Goal: Task Accomplishment & Management: Use online tool/utility

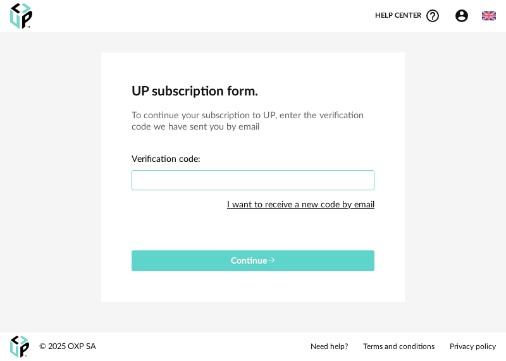
paste input "******"
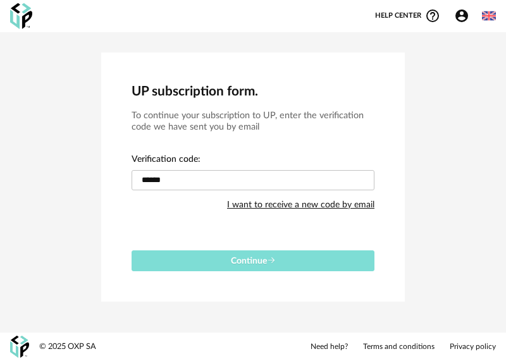
click at [231, 259] on span "Continue" at bounding box center [253, 261] width 45 height 9
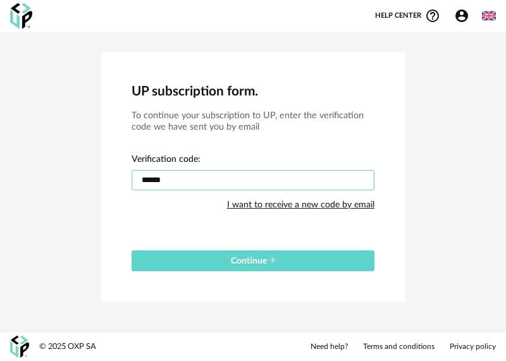
drag, startPoint x: 203, startPoint y: 181, endPoint x: 30, endPoint y: 180, distance: 172.6
click at [29, 180] on div "UP subscription form. To continue your subscription to UP, enter the verificati…" at bounding box center [253, 177] width 506 height 290
paste input "text"
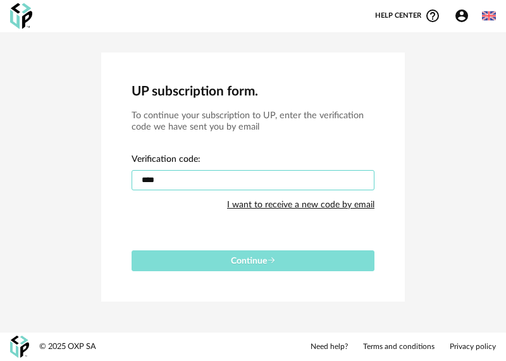
type input "****"
click at [219, 262] on button "Continue" at bounding box center [252, 260] width 243 height 21
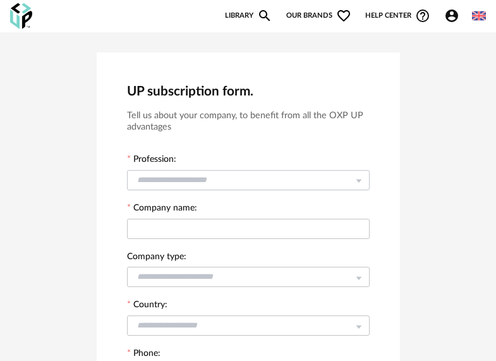
click at [358, 181] on icon at bounding box center [359, 179] width 16 height 25
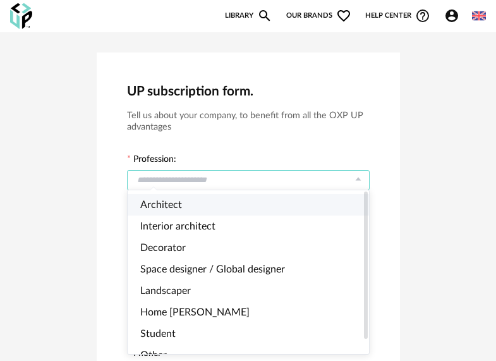
click at [334, 204] on li "Architect" at bounding box center [253, 204] width 251 height 21
type input "*********"
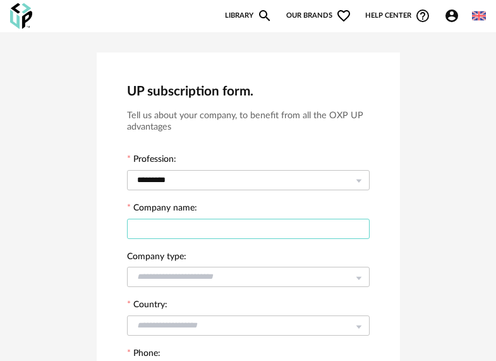
click at [331, 230] on input "text" at bounding box center [248, 229] width 243 height 20
type input "*****"
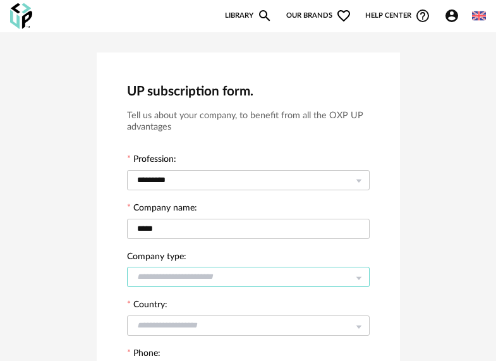
click at [255, 277] on input "text" at bounding box center [248, 277] width 243 height 20
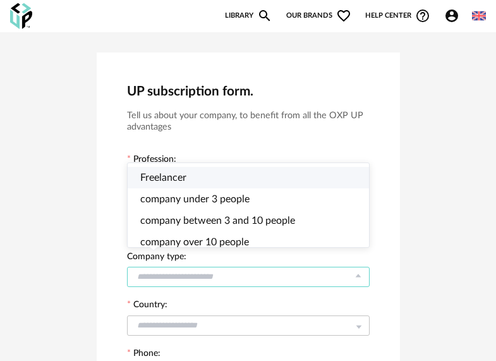
click at [207, 173] on li "Freelancer" at bounding box center [253, 177] width 251 height 21
type input "**********"
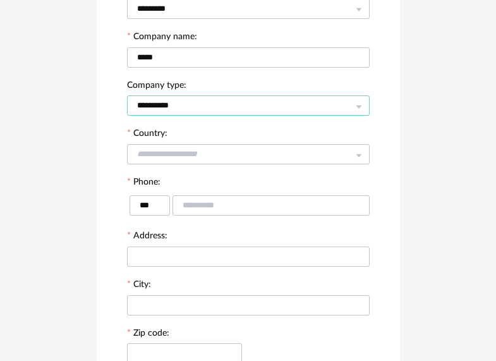
scroll to position [190, 0]
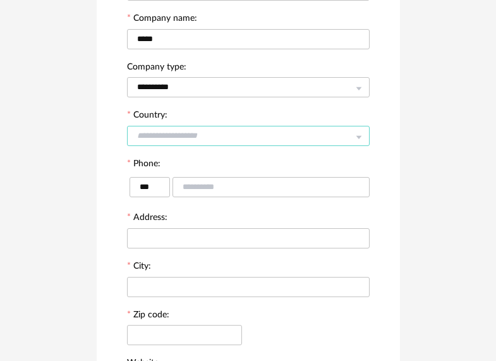
click at [228, 141] on input "text" at bounding box center [248, 136] width 243 height 20
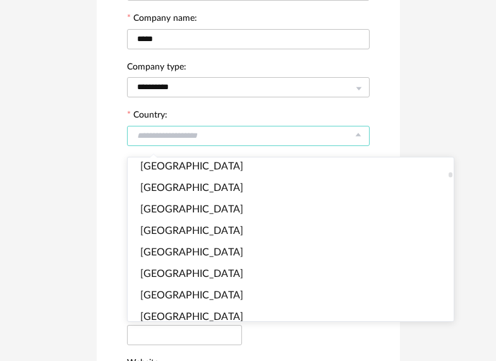
scroll to position [442, 0]
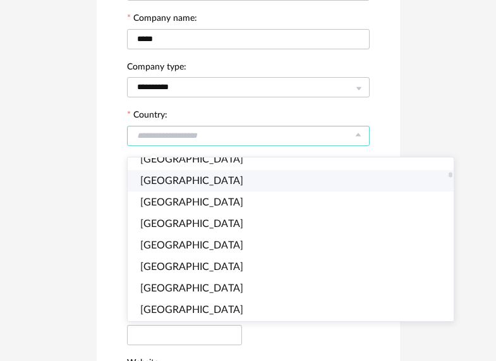
click at [217, 186] on li "Bahrain" at bounding box center [296, 180] width 336 height 21
type input "*******"
type input "****"
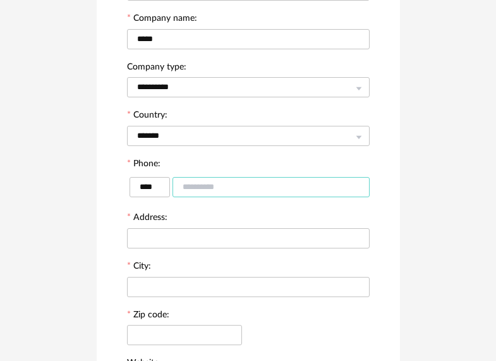
click at [218, 190] on input "text" at bounding box center [271, 187] width 197 height 20
type input "********"
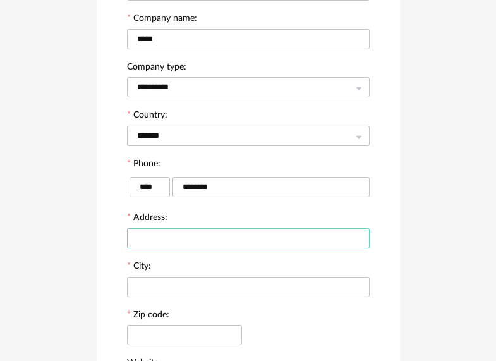
click at [204, 236] on input "text" at bounding box center [248, 238] width 243 height 20
type input "******"
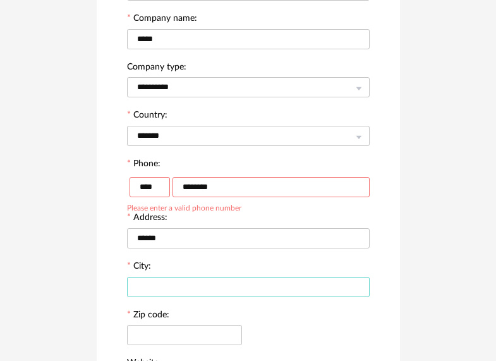
click at [198, 292] on input "text" at bounding box center [248, 287] width 243 height 20
type input "******"
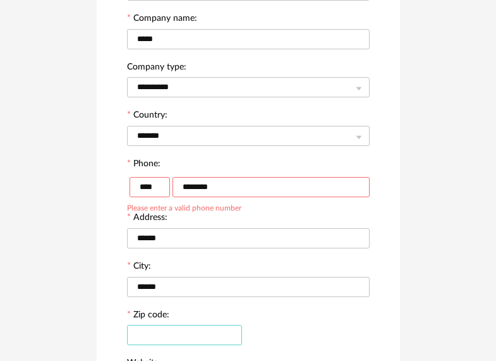
click at [192, 340] on input "text" at bounding box center [184, 335] width 115 height 20
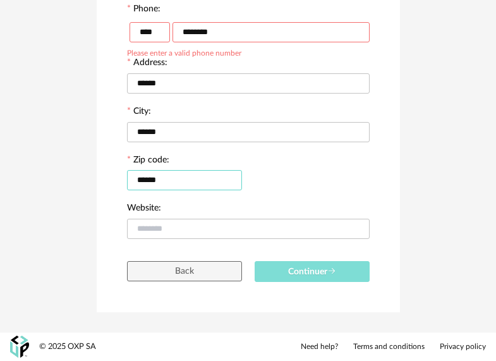
type input "******"
click at [291, 271] on span "Continuer" at bounding box center [312, 271] width 48 height 9
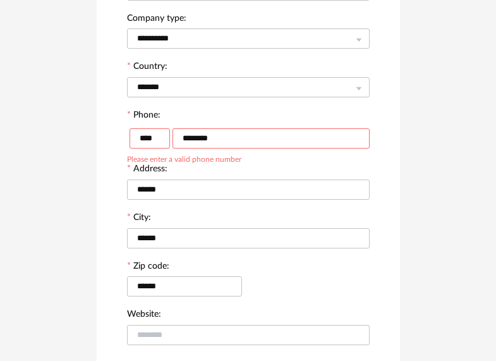
scroll to position [220, 0]
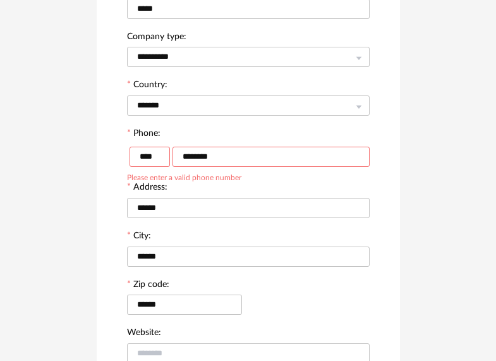
click at [233, 159] on input "********" at bounding box center [271, 157] width 197 height 20
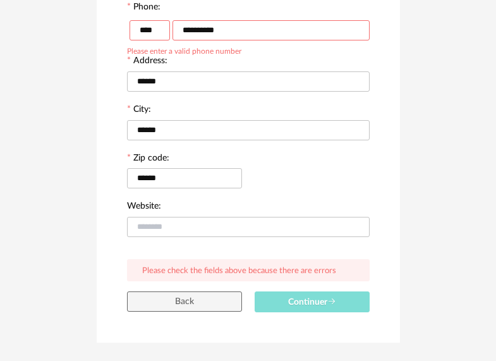
type input "**********"
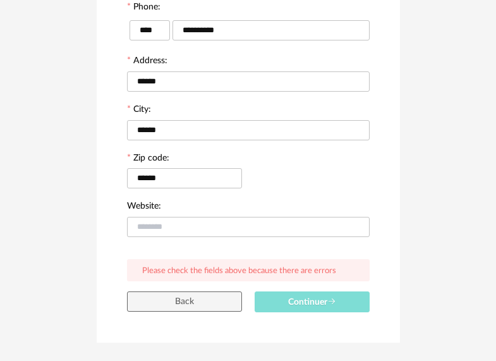
click at [293, 304] on span "Continuer" at bounding box center [312, 302] width 48 height 9
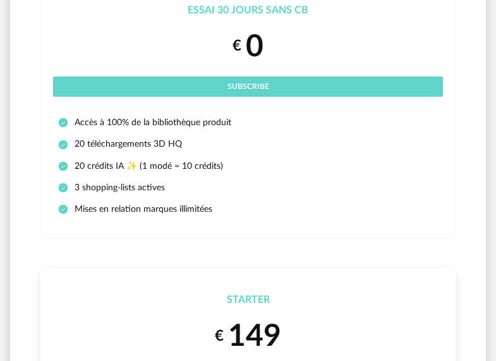
scroll to position [63, 0]
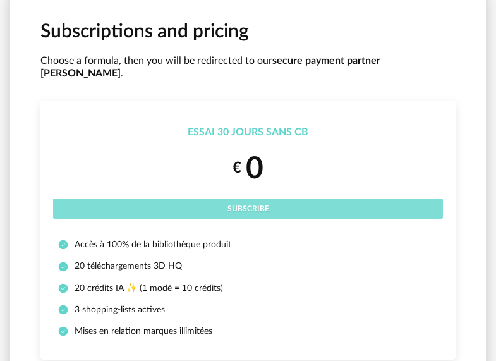
click at [273, 198] on button "Subscribe" at bounding box center [248, 208] width 390 height 20
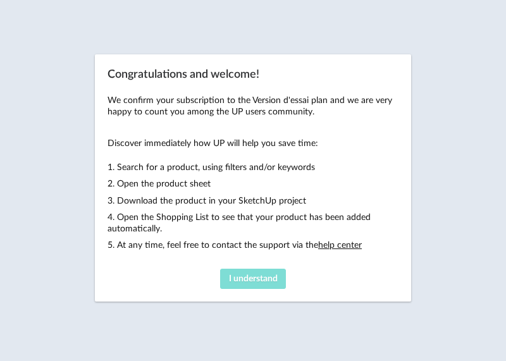
click at [252, 279] on span "I understand" at bounding box center [253, 278] width 49 height 9
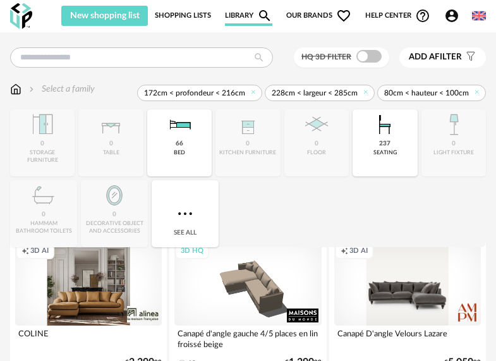
click at [86, 290] on div "Creation icon 3D AI" at bounding box center [88, 284] width 147 height 83
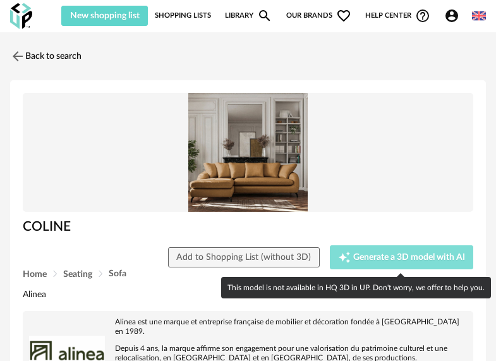
click at [380, 257] on span "Generate a 3D model with AI" at bounding box center [409, 257] width 112 height 9
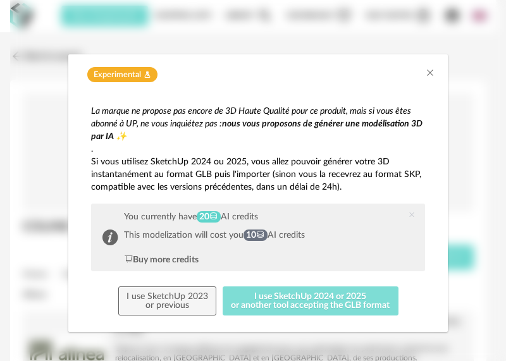
click at [281, 297] on button "I use SketchUp 2024 or 2025 or another tool accepting the GLB format" at bounding box center [311, 300] width 176 height 29
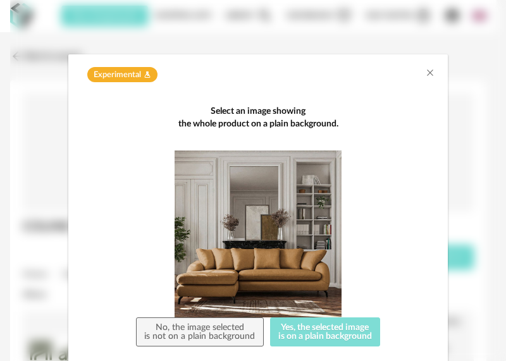
click at [316, 324] on button "Yes, the selected image is on a plain background" at bounding box center [325, 331] width 111 height 29
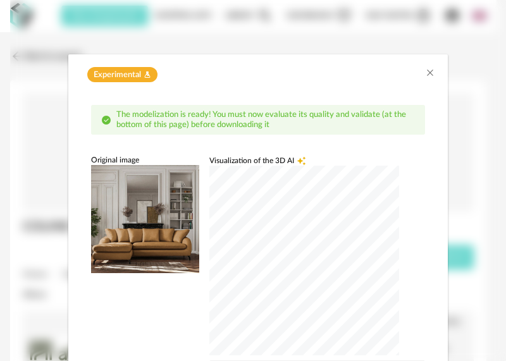
click at [137, 74] on span "Experimental Flask icon" at bounding box center [122, 75] width 70 height 16
click at [145, 75] on icon "Flask icon" at bounding box center [147, 75] width 8 height 8
click at [425, 71] on icon "Close" at bounding box center [430, 73] width 10 height 10
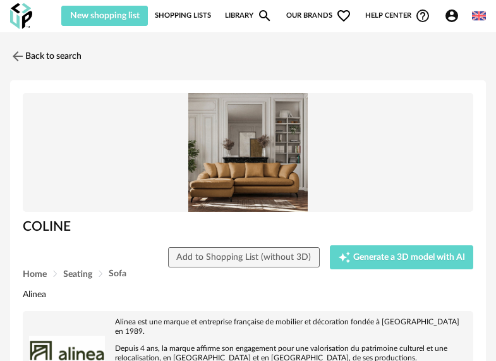
click at [33, 269] on div "Add to Shopping List (without 3D) Creation icon Generate a 3D model with AI Exp…" at bounding box center [247, 257] width 463 height 24
click at [36, 276] on span "Home" at bounding box center [35, 274] width 24 height 9
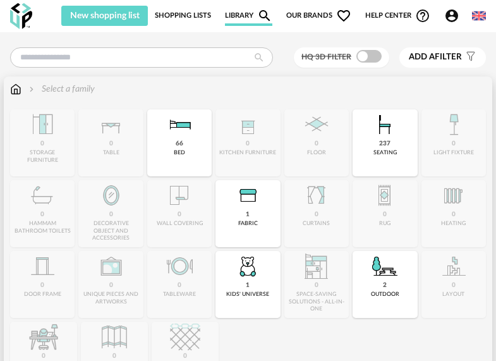
click at [46, 211] on div "Close icon 0 storage furniture 0 table 66 bed 0 kitchen furniture 0 floor 237 s…" at bounding box center [248, 248] width 476 height 279
click at [184, 137] on img at bounding box center [179, 124] width 30 height 30
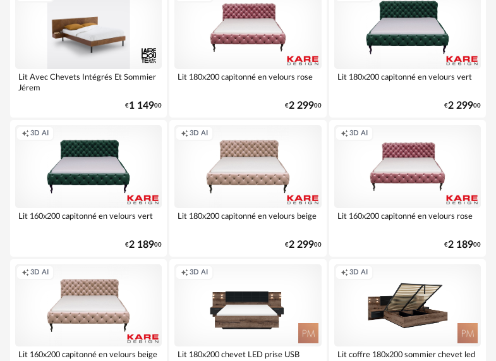
scroll to position [253, 0]
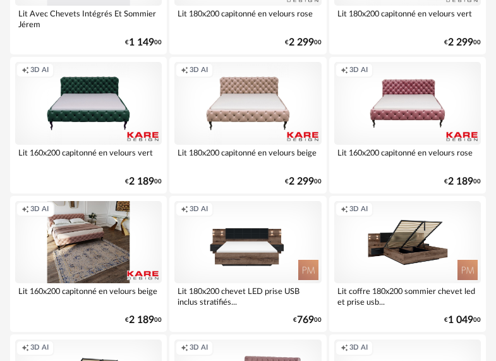
click at [113, 237] on div "Creation icon 3D AI" at bounding box center [88, 242] width 147 height 83
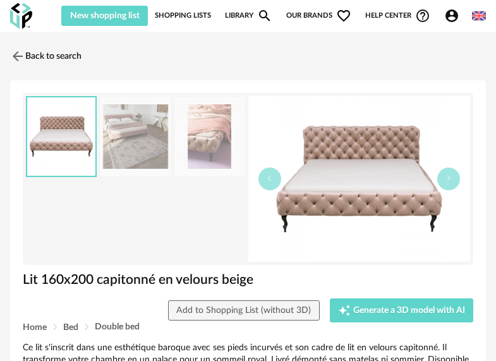
click at [363, 202] on img at bounding box center [359, 179] width 223 height 166
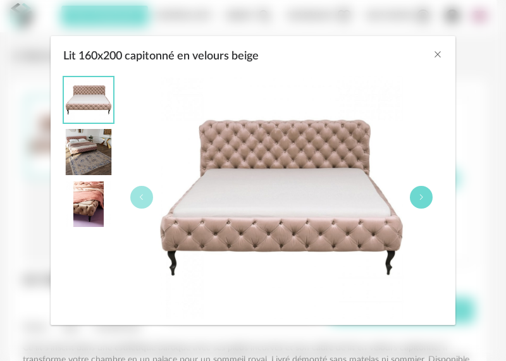
click at [424, 194] on icon "Lit 160x200 capitonné en velours beige" at bounding box center [421, 197] width 8 height 8
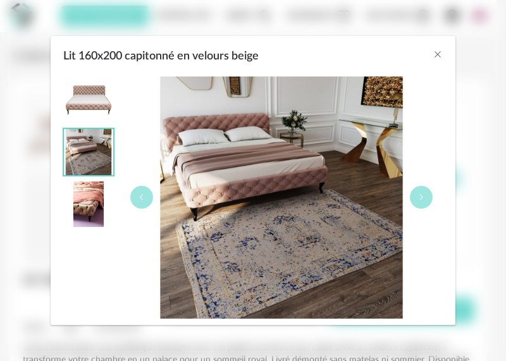
click at [320, 200] on img "Lit 160x200 capitonné en velours beige" at bounding box center [280, 197] width 261 height 242
click at [436, 53] on icon "Close" at bounding box center [437, 54] width 10 height 10
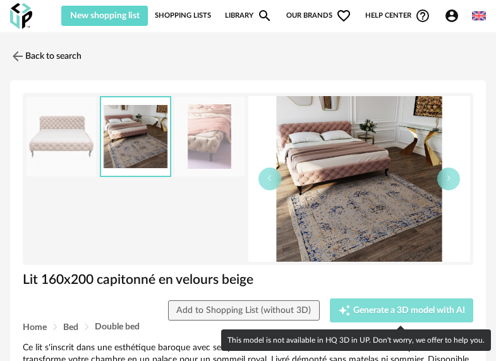
click at [396, 308] on span "Generate a 3D model with AI" at bounding box center [409, 310] width 112 height 9
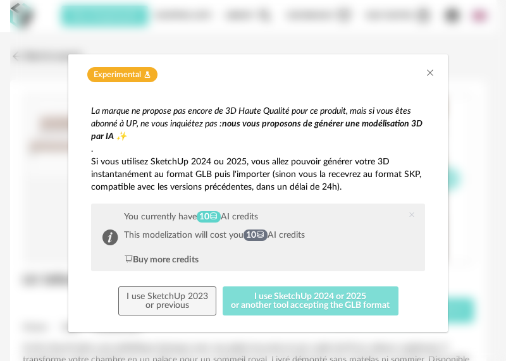
click at [291, 291] on button "I use SketchUp 2024 or 2025 or another tool accepting the GLB format" at bounding box center [311, 300] width 176 height 29
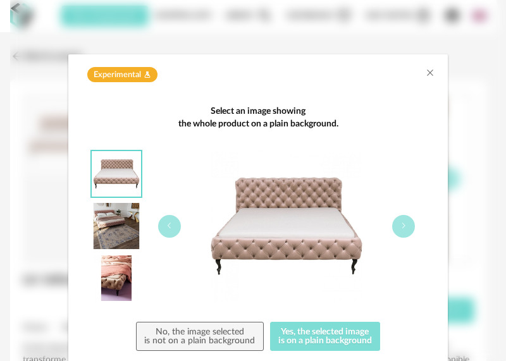
click at [314, 338] on button "Yes, the selected image is on a plain background" at bounding box center [325, 336] width 111 height 29
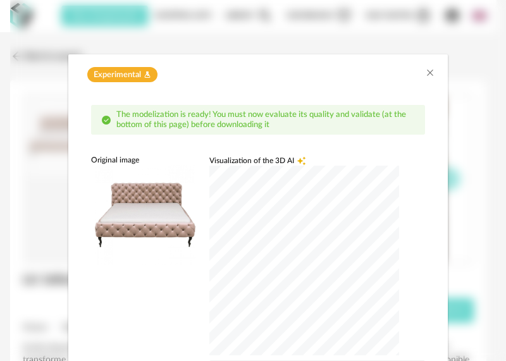
click at [288, 245] on div "dialog" at bounding box center [304, 261] width 190 height 190
click at [322, 308] on div "dialog" at bounding box center [304, 261] width 190 height 190
click at [303, 283] on div "dialog" at bounding box center [304, 261] width 190 height 190
click at [287, 251] on div "dialog" at bounding box center [304, 261] width 190 height 190
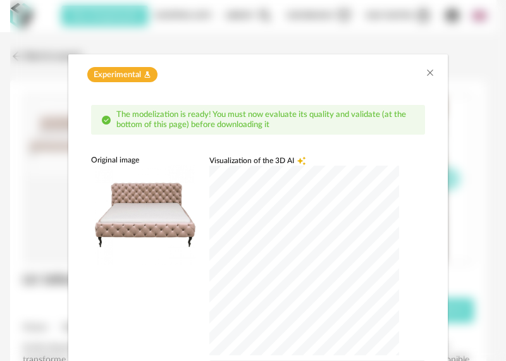
drag, startPoint x: 115, startPoint y: 73, endPoint x: 116, endPoint y: 95, distance: 21.5
click at [116, 75] on span "Experimental" at bounding box center [117, 75] width 47 height 11
click at [111, 118] on div "The modelization is ready! You must now evaluate its quality and validate (at t…" at bounding box center [262, 120] width 303 height 20
click at [286, 261] on div "dialog" at bounding box center [304, 261] width 190 height 190
click at [236, 158] on span "Visualization of the 3D AI" at bounding box center [251, 161] width 85 height 10
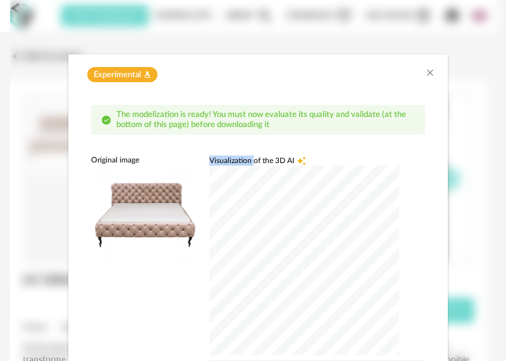
click at [236, 158] on span "Visualization of the 3D AI" at bounding box center [251, 161] width 85 height 10
click at [289, 156] on span "Visualization of the 3D AI" at bounding box center [251, 161] width 85 height 10
click at [286, 252] on div "dialog" at bounding box center [304, 261] width 190 height 190
click at [286, 250] on div "dialog" at bounding box center [304, 261] width 190 height 190
click at [425, 74] on icon "Close" at bounding box center [430, 73] width 10 height 10
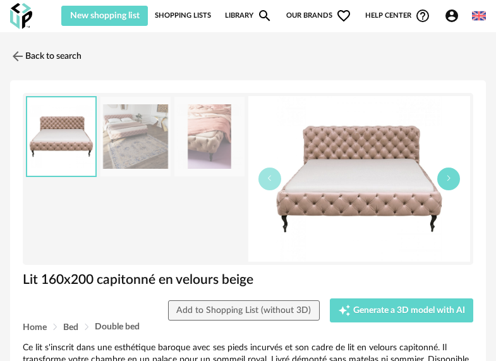
click at [455, 181] on button "button" at bounding box center [448, 179] width 23 height 23
